Goal: Task Accomplishment & Management: Use online tool/utility

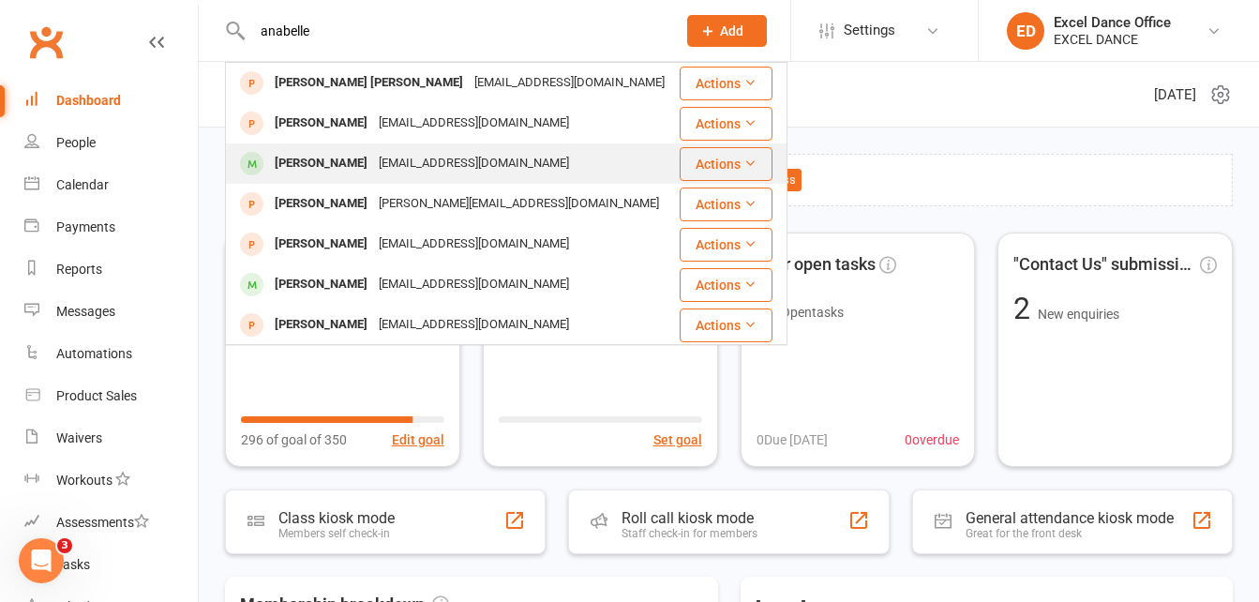
type input "anabelle"
click at [373, 151] on div "[PERSON_NAME]" at bounding box center [321, 163] width 104 height 27
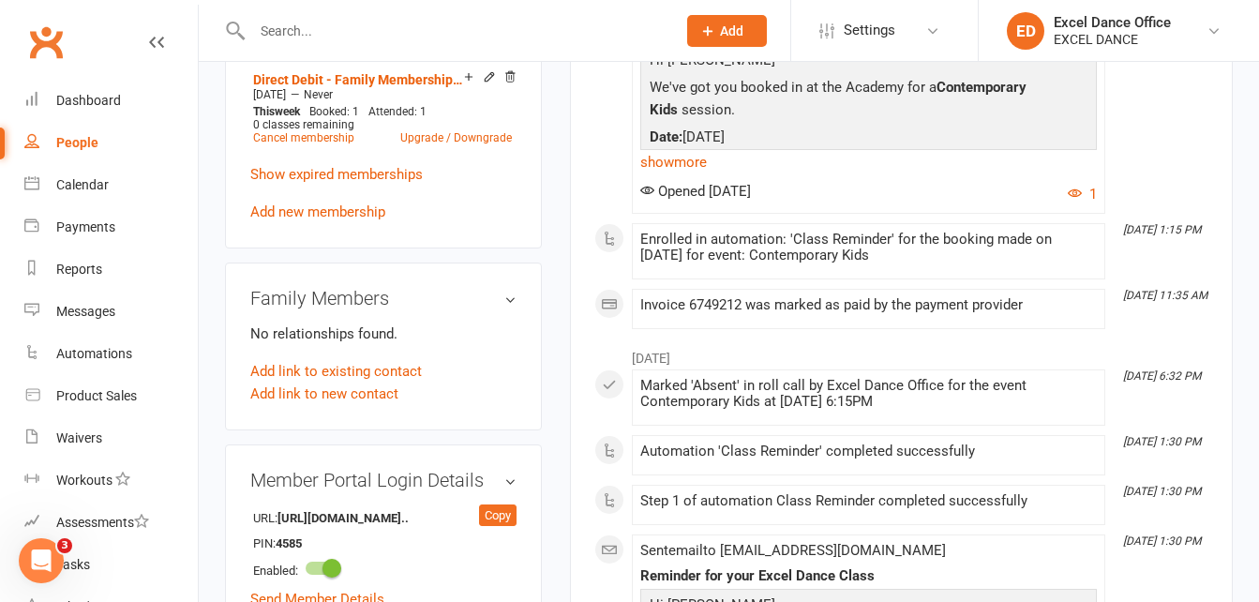
scroll to position [1068, 0]
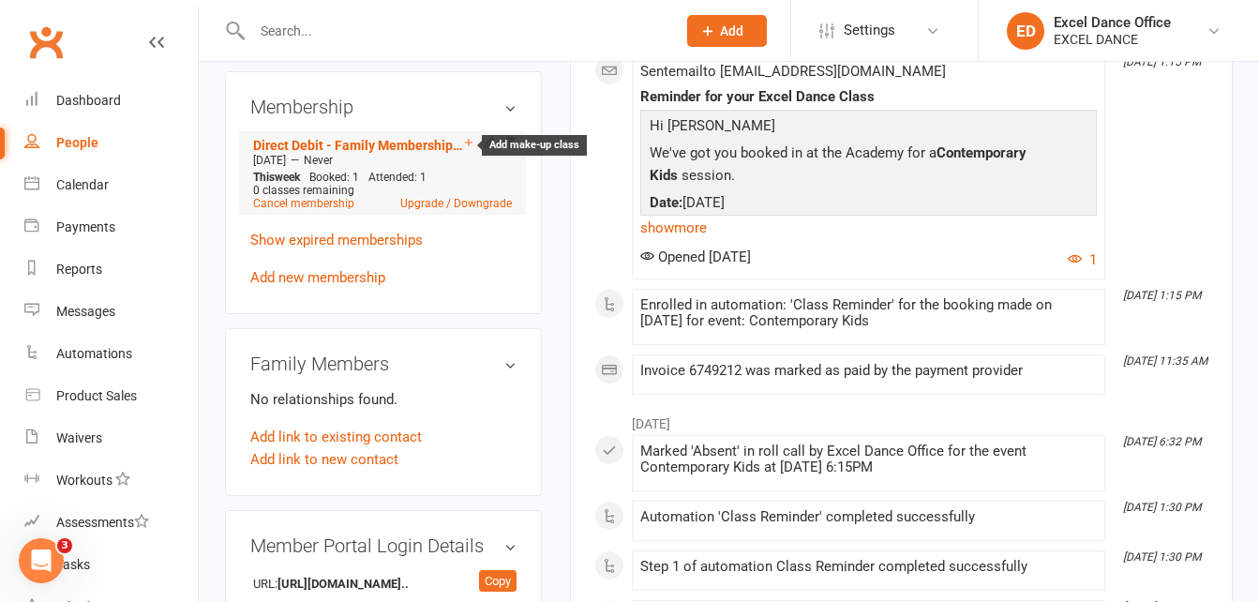
click at [470, 149] on icon at bounding box center [468, 142] width 13 height 13
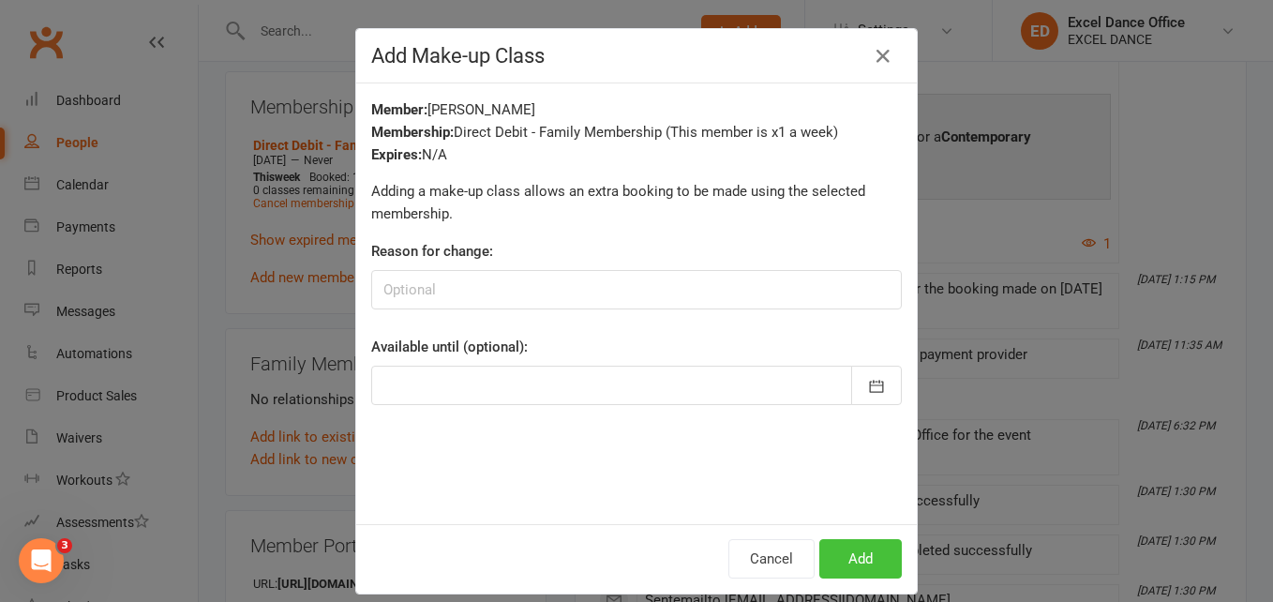
click at [852, 572] on button "Add" at bounding box center [860, 558] width 82 height 39
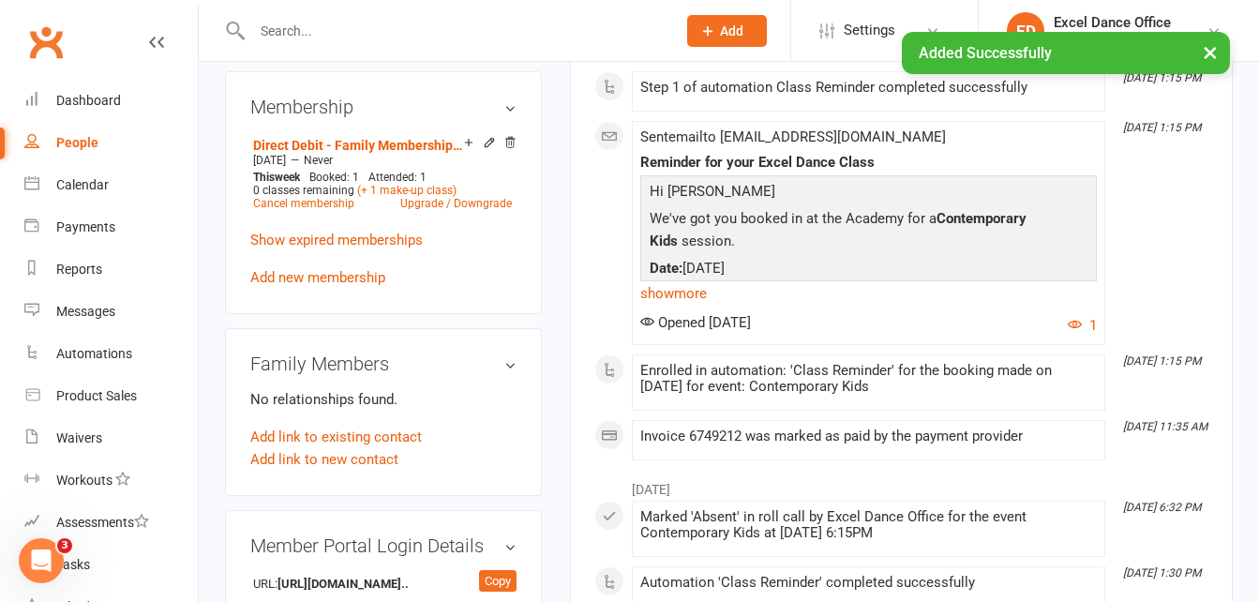
scroll to position [0, 0]
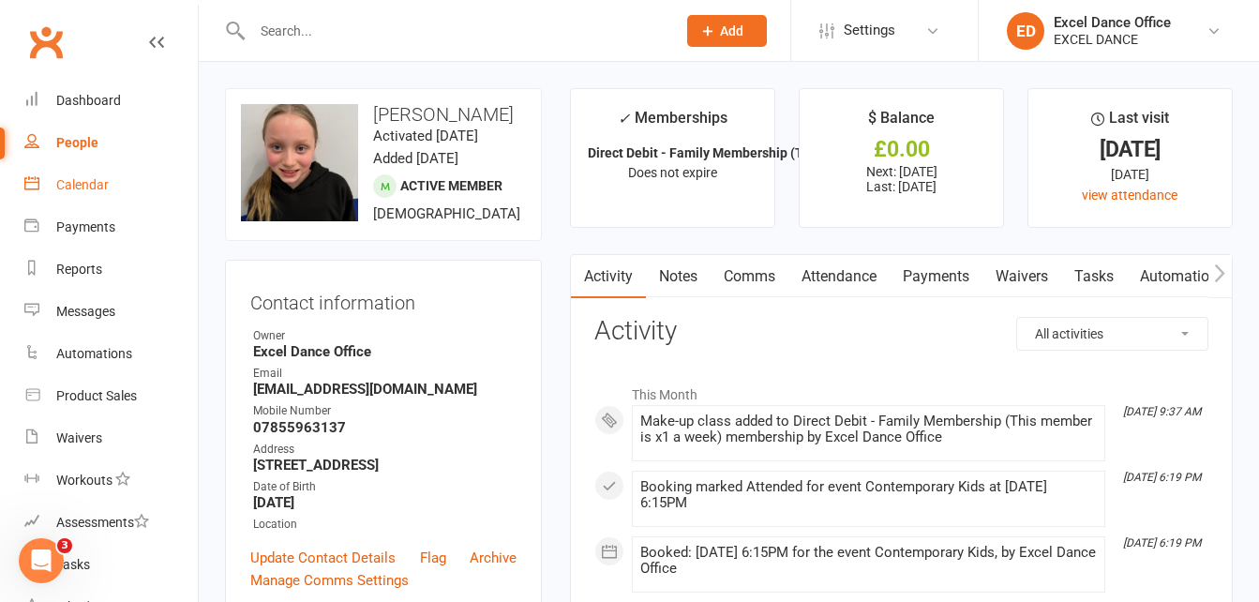
click at [94, 184] on div "Calendar" at bounding box center [82, 184] width 52 height 15
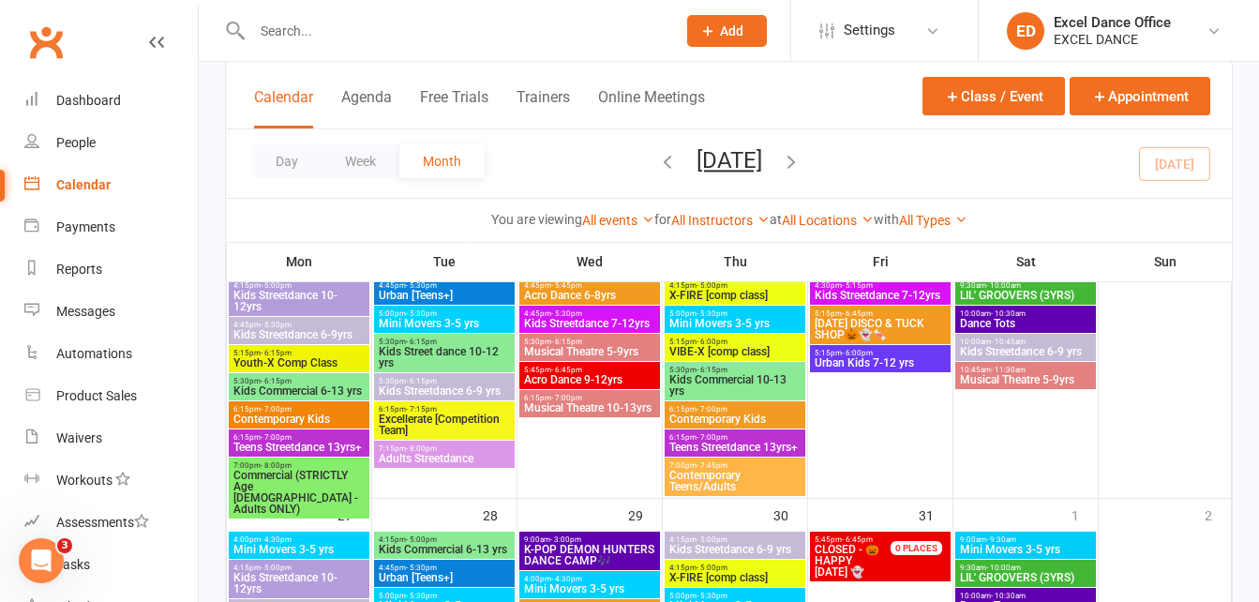
scroll to position [983, 0]
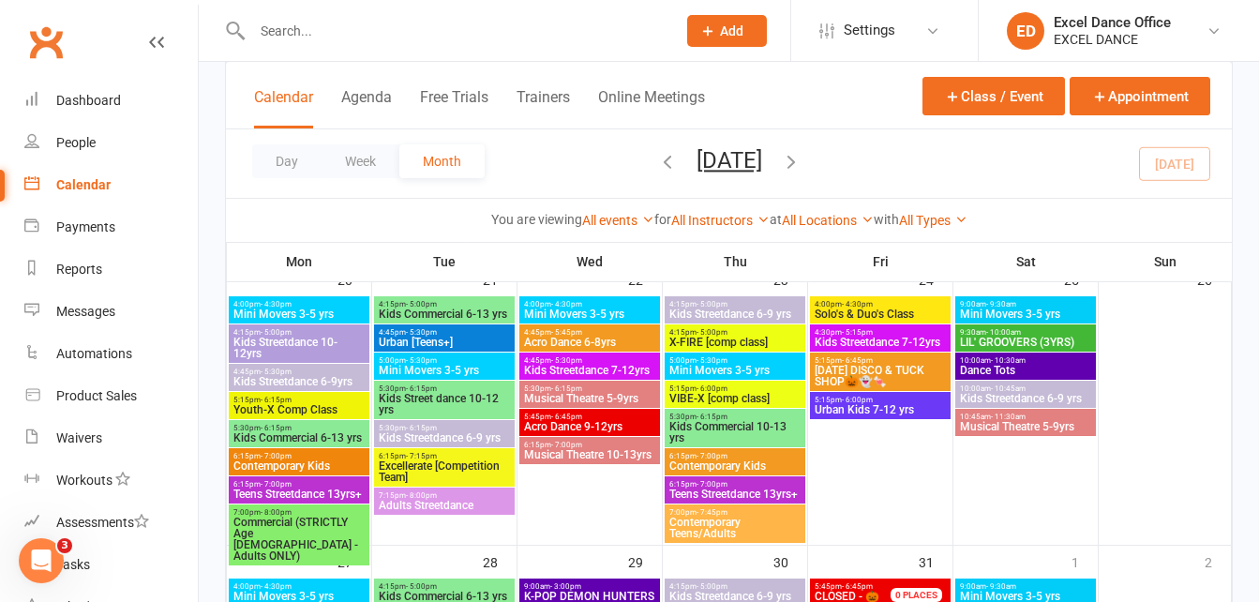
click at [923, 372] on span "[DATE] DISCO & TUCK SHOP🎃👻🍬" at bounding box center [880, 376] width 133 height 22
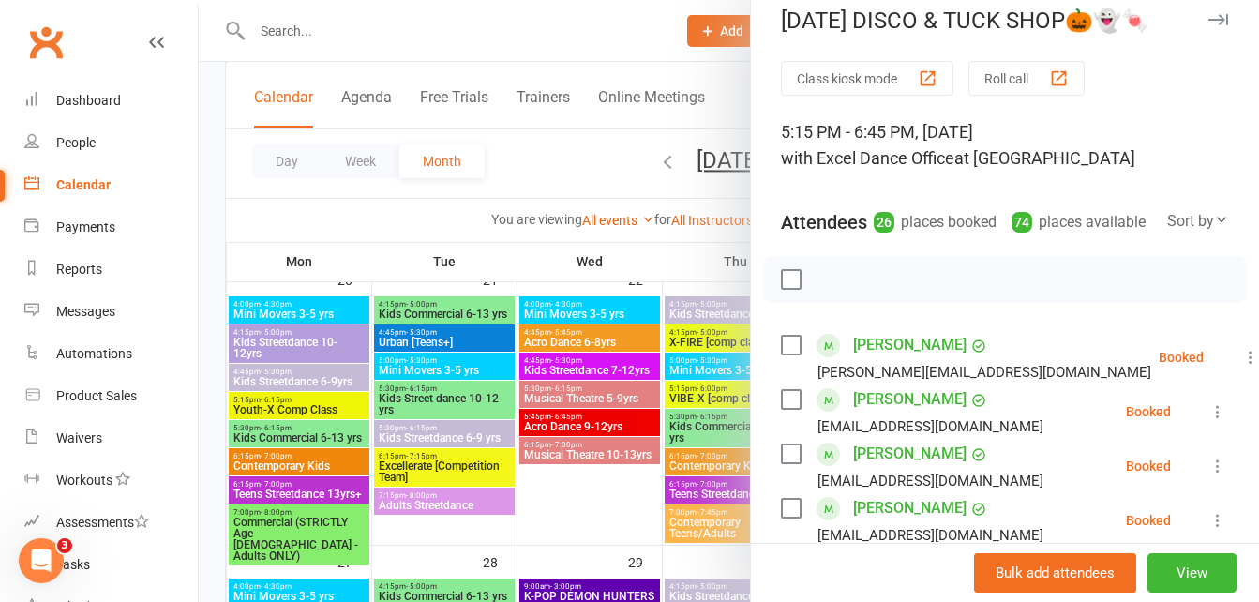
scroll to position [25, 0]
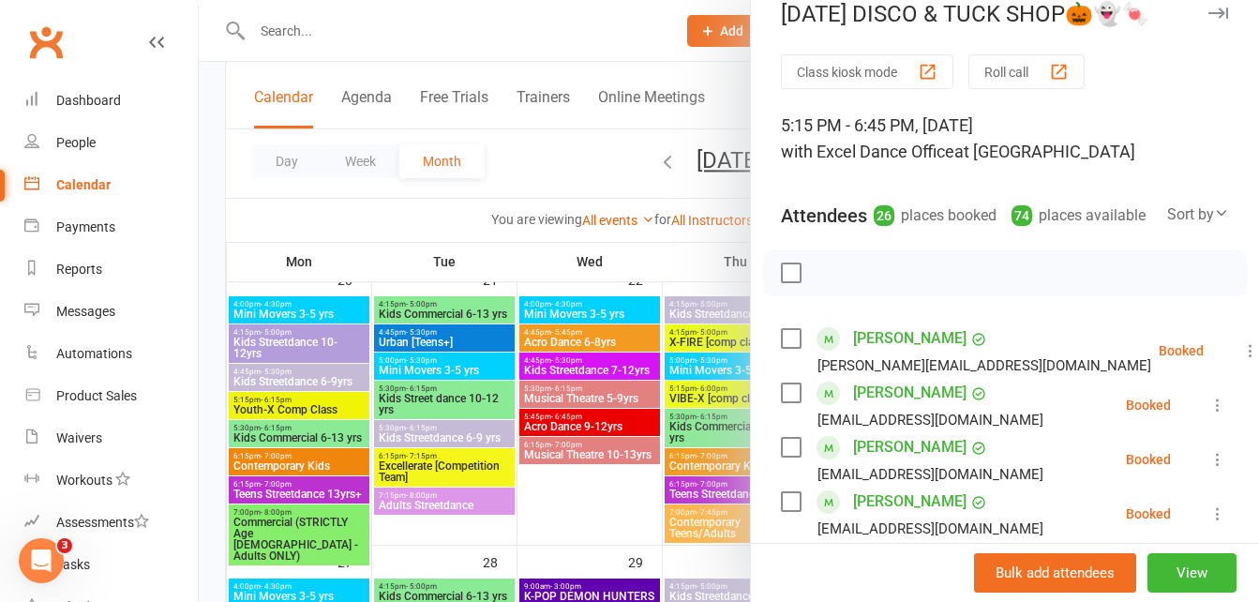
click at [331, 27] on div at bounding box center [729, 301] width 1060 height 602
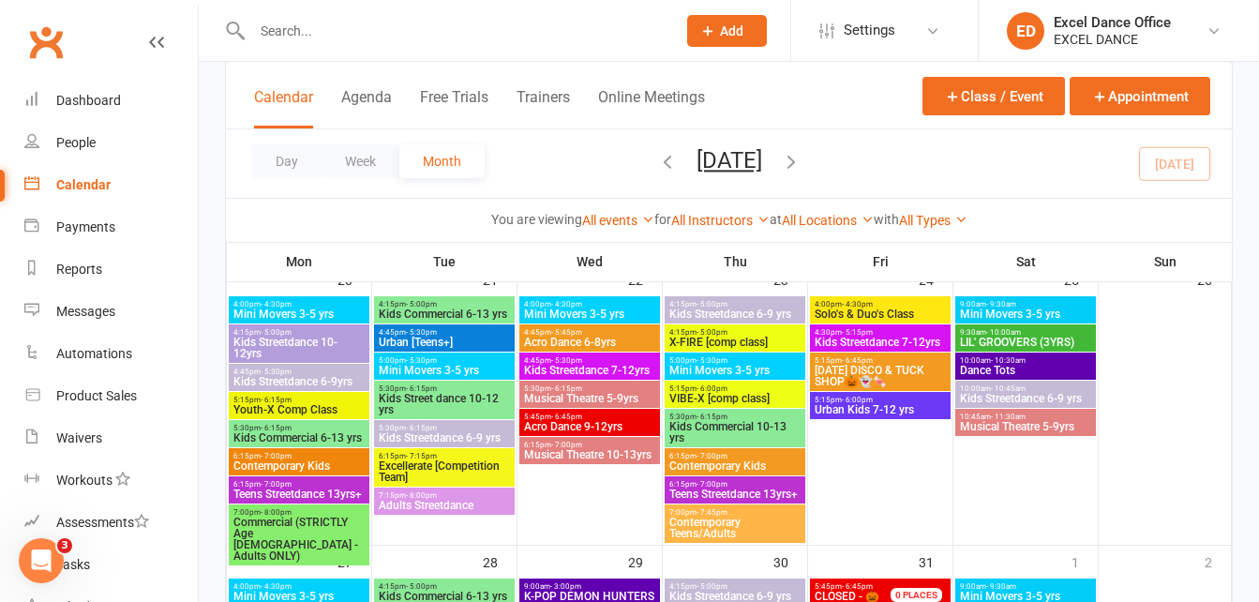
click at [331, 27] on input "text" at bounding box center [455, 31] width 416 height 26
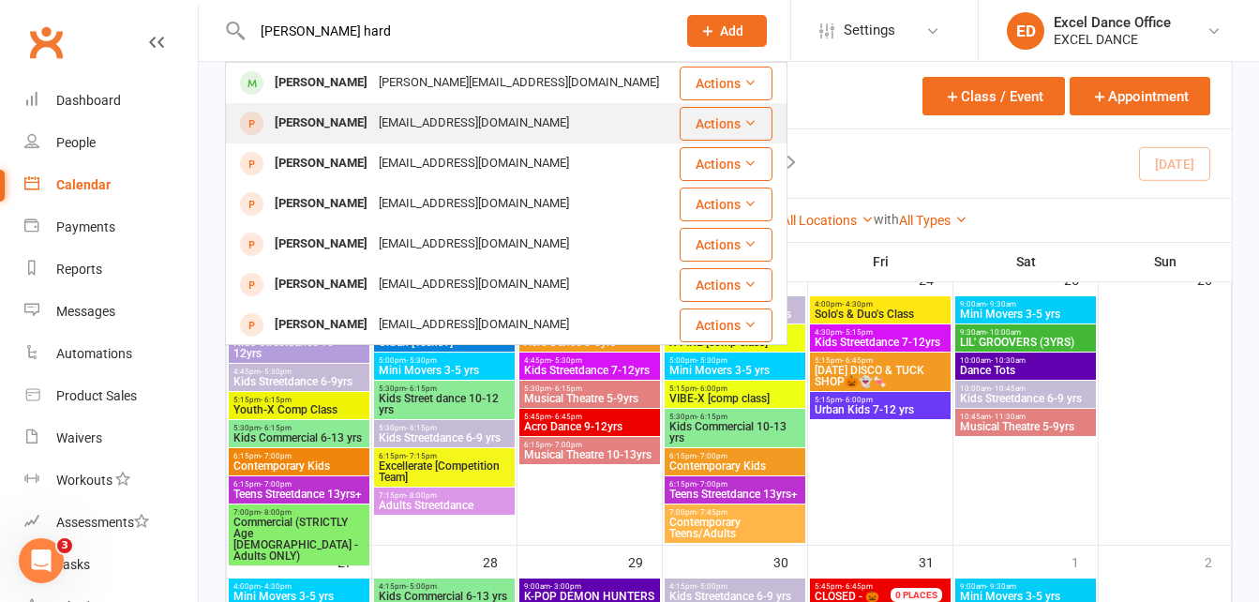
type input "[PERSON_NAME] hard"
click at [400, 136] on div "[EMAIL_ADDRESS][DOMAIN_NAME]" at bounding box center [474, 123] width 202 height 27
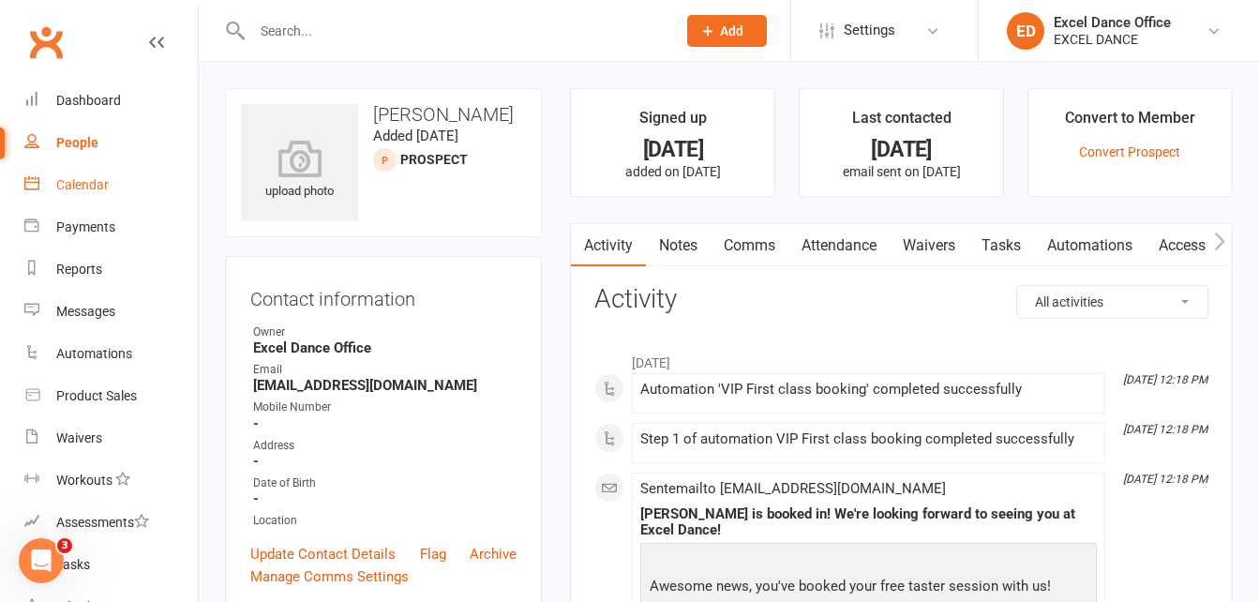
click at [97, 191] on div "Calendar" at bounding box center [82, 184] width 52 height 15
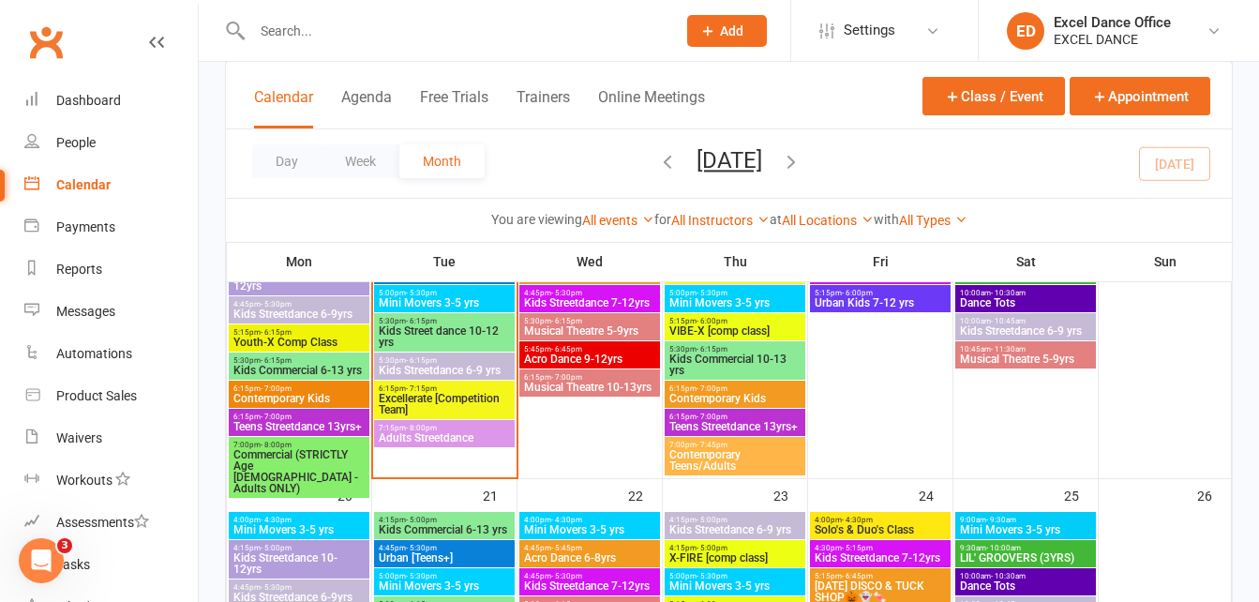
scroll to position [682, 0]
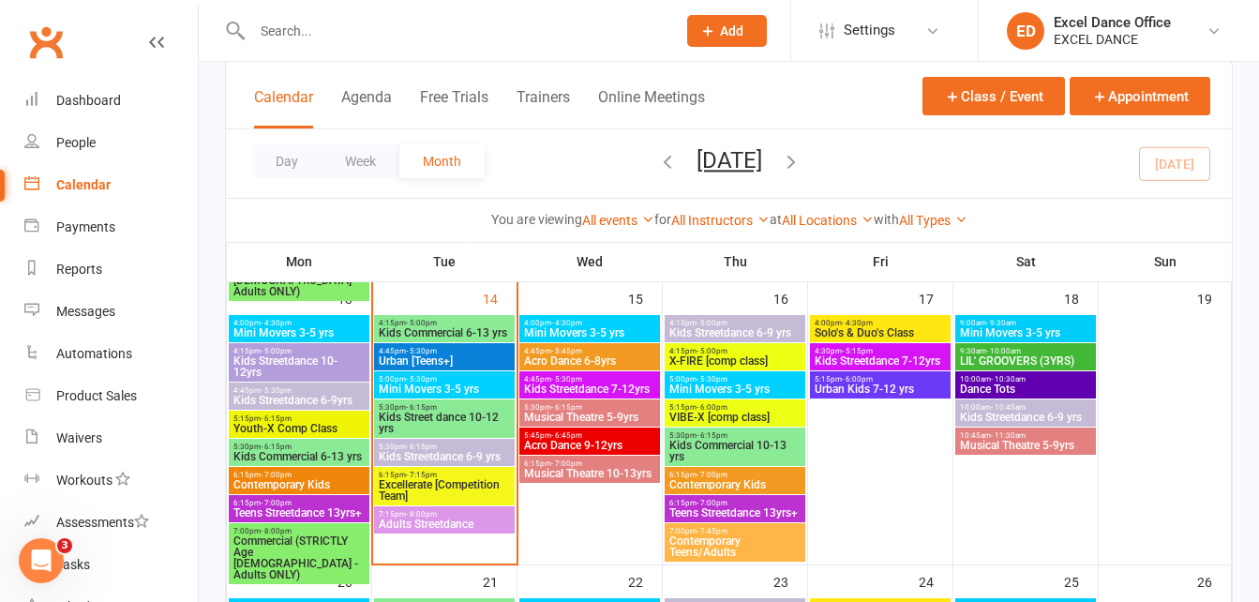
click at [1044, 336] on span "Mini Movers 3-5 yrs" at bounding box center [1025, 332] width 133 height 11
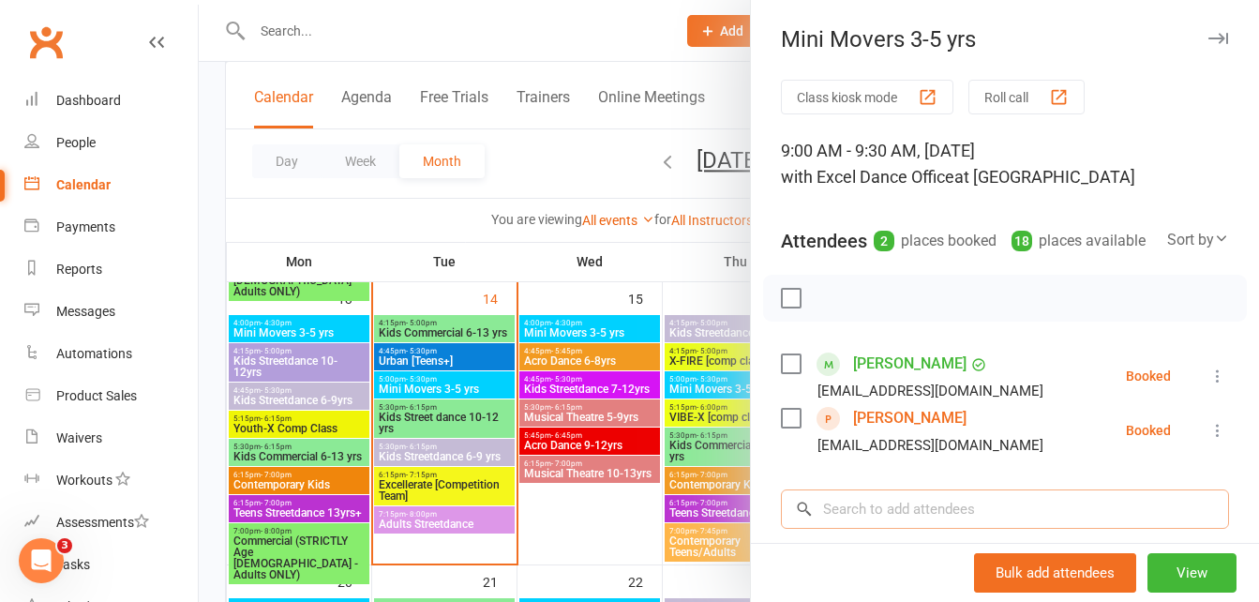
click at [921, 529] on input "search" at bounding box center [1005, 508] width 448 height 39
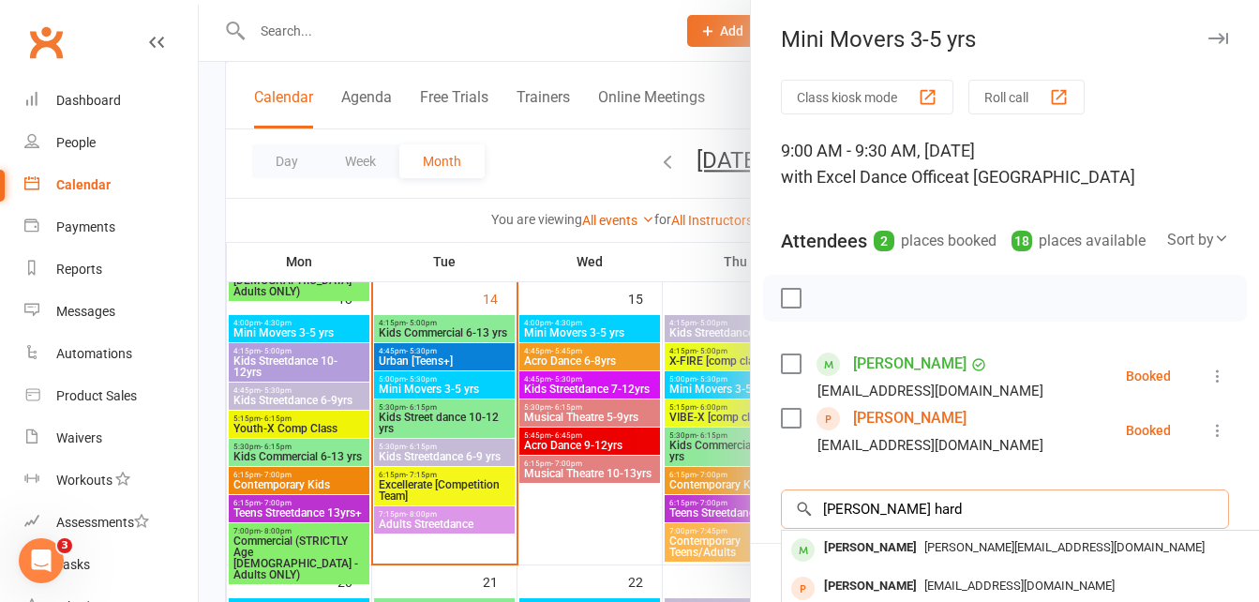
type input "[PERSON_NAME] hard"
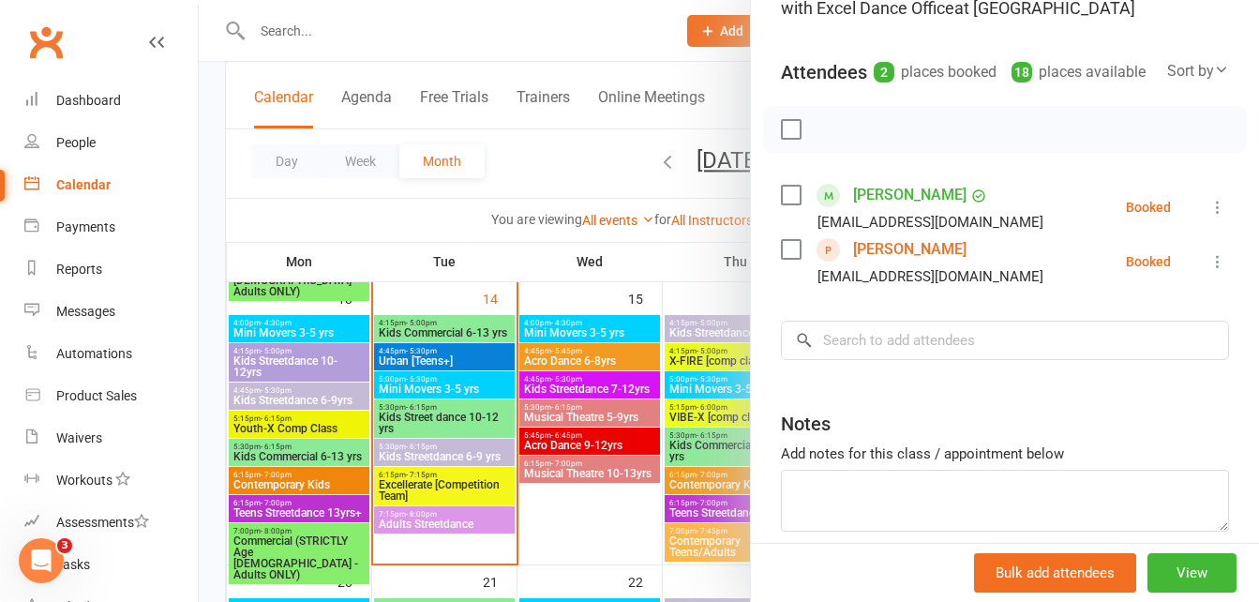
scroll to position [183, 0]
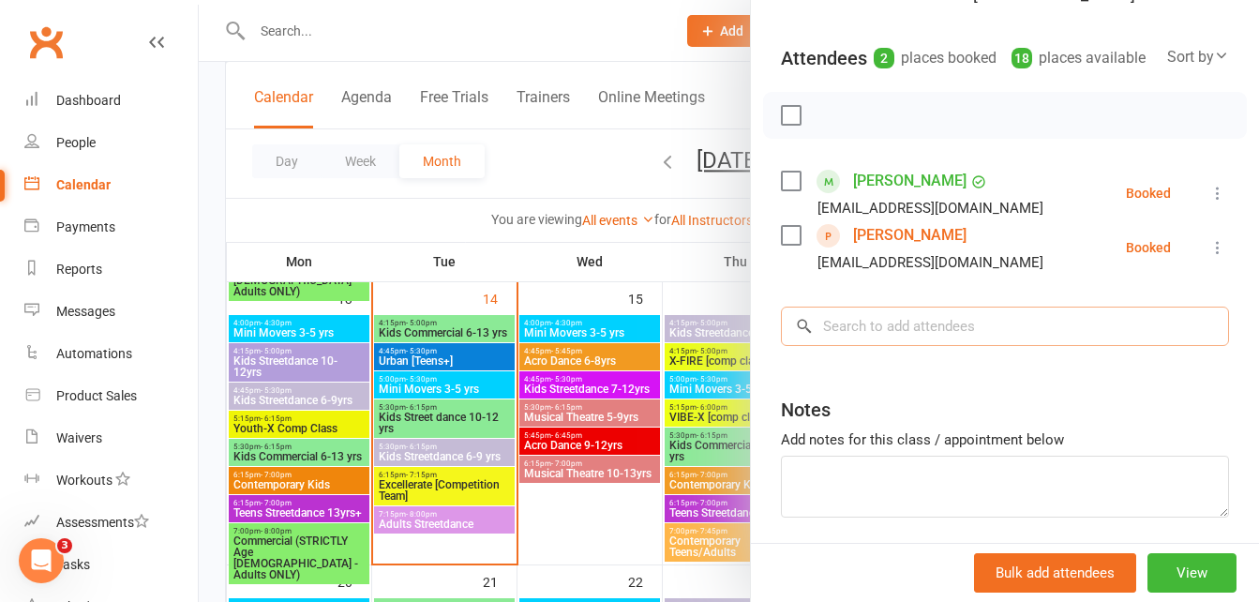
click at [957, 346] on input "search" at bounding box center [1005, 326] width 448 height 39
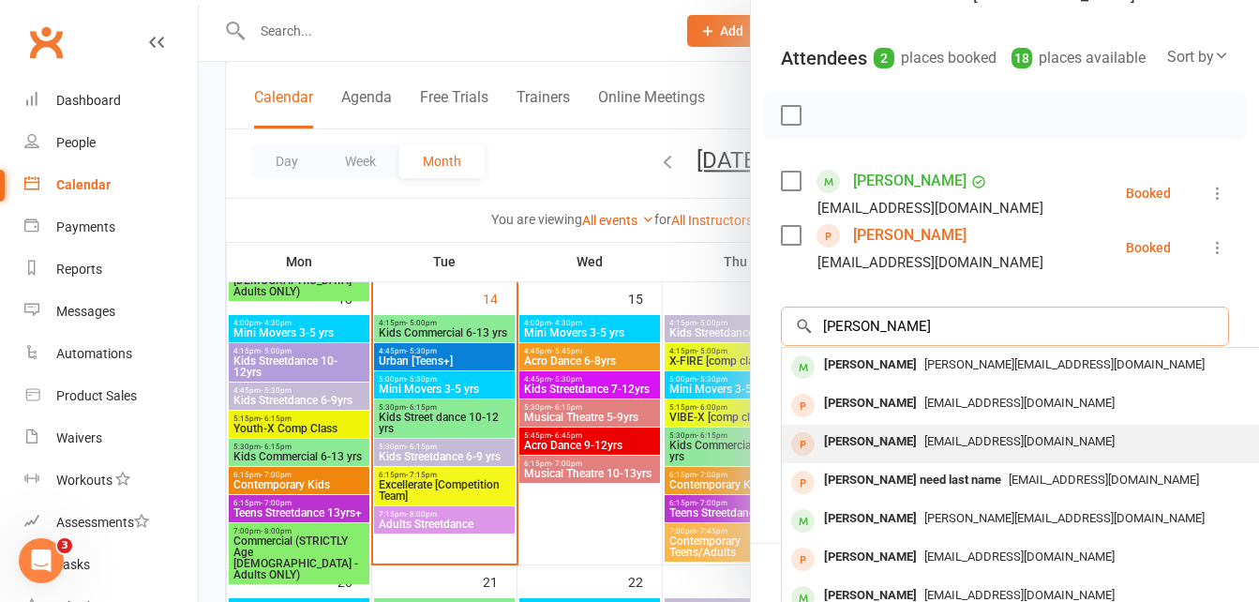
type input "[PERSON_NAME]"
click at [936, 448] on span "[EMAIL_ADDRESS][DOMAIN_NAME]" at bounding box center [1019, 441] width 190 height 14
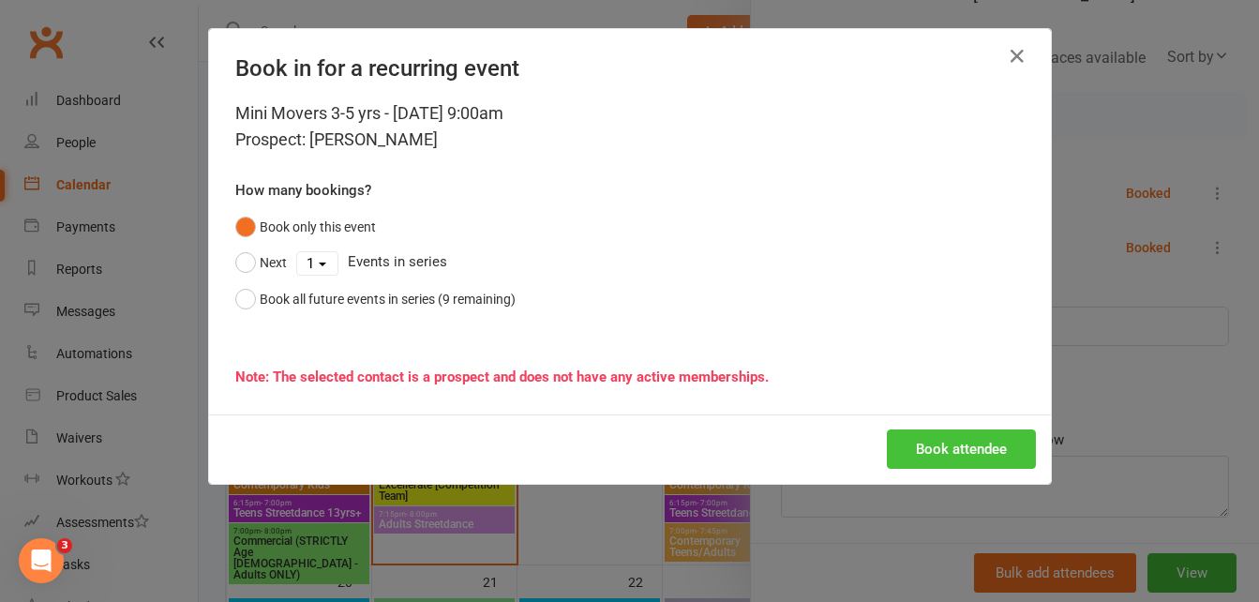
click at [943, 432] on button "Book attendee" at bounding box center [961, 448] width 149 height 39
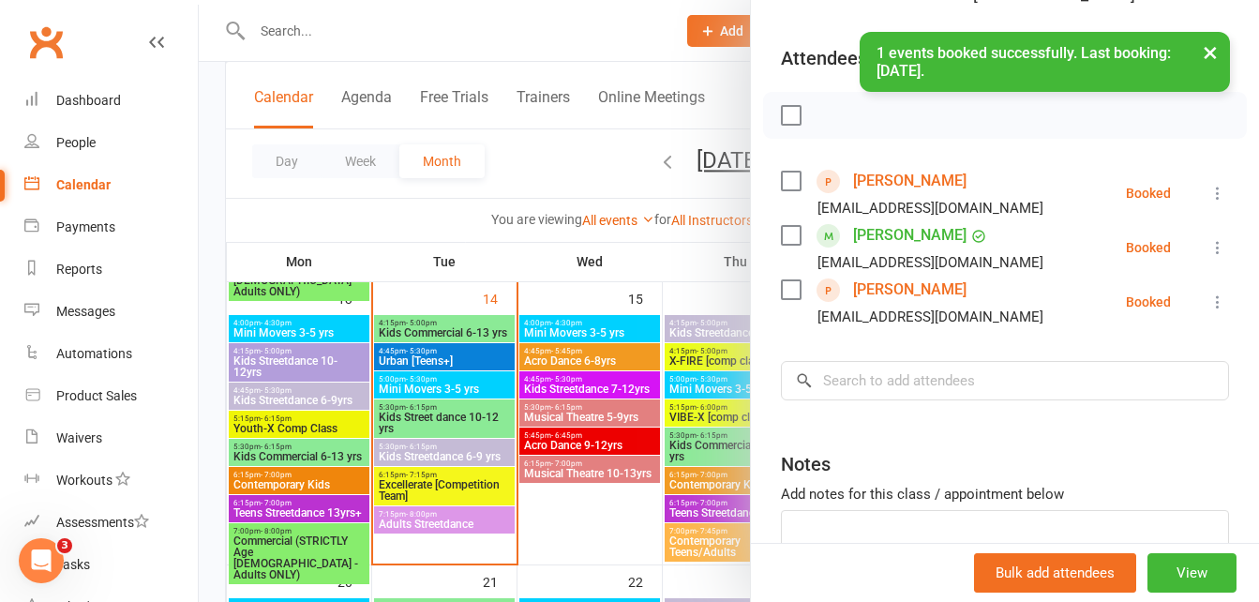
scroll to position [0, 0]
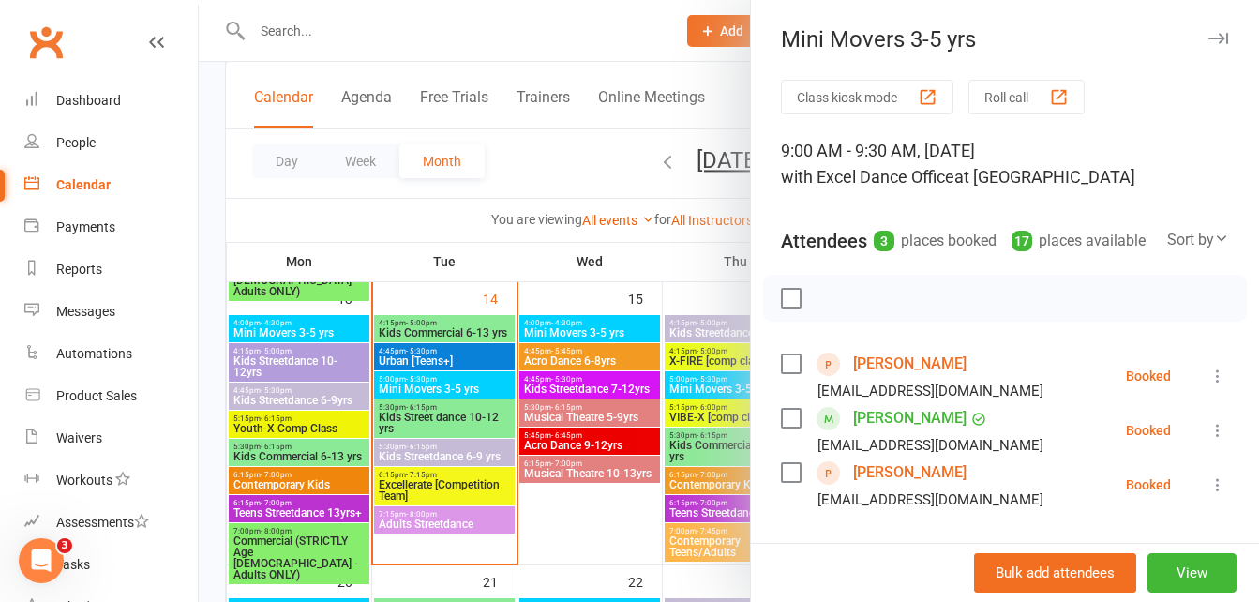
click at [623, 155] on div at bounding box center [729, 301] width 1060 height 602
